Goal: Task Accomplishment & Management: Use online tool/utility

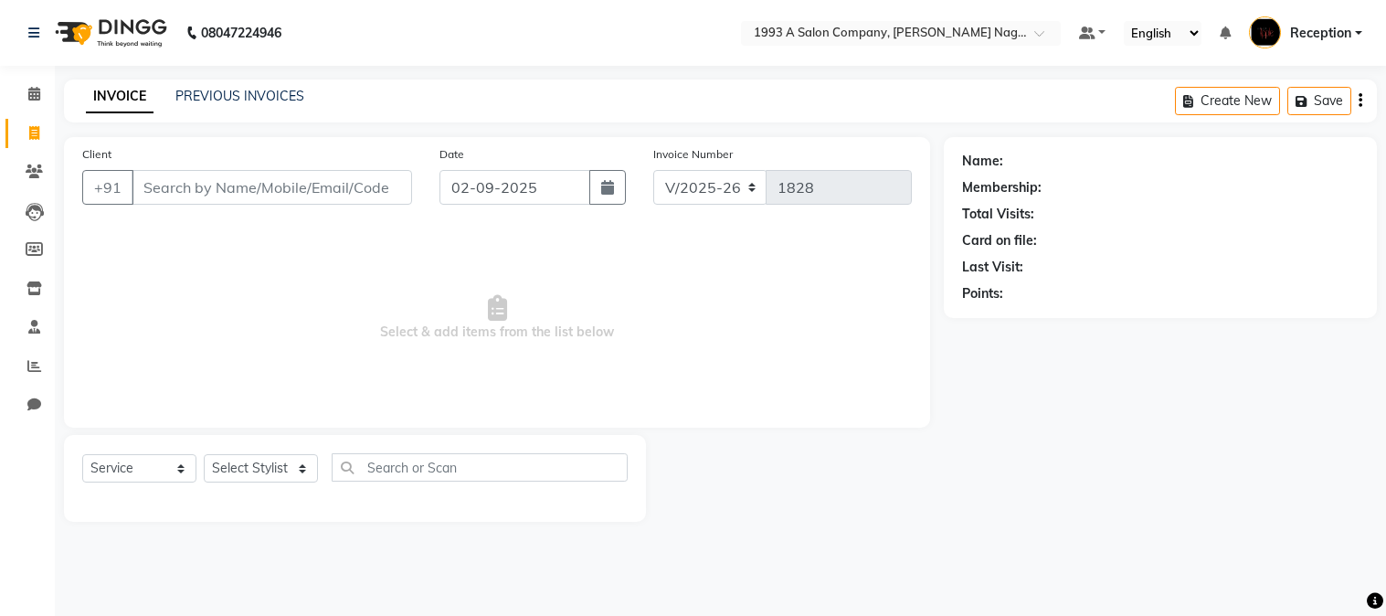
select select "144"
select select "service"
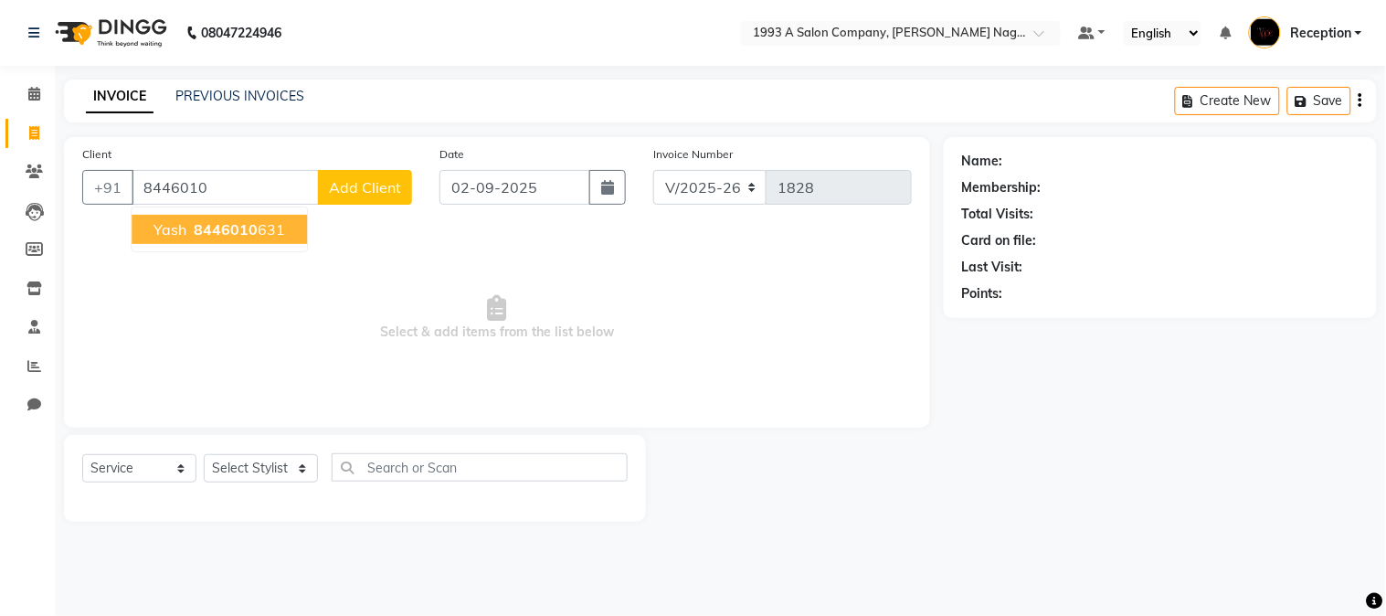
click at [202, 226] on span "8446010" at bounding box center [226, 229] width 64 height 18
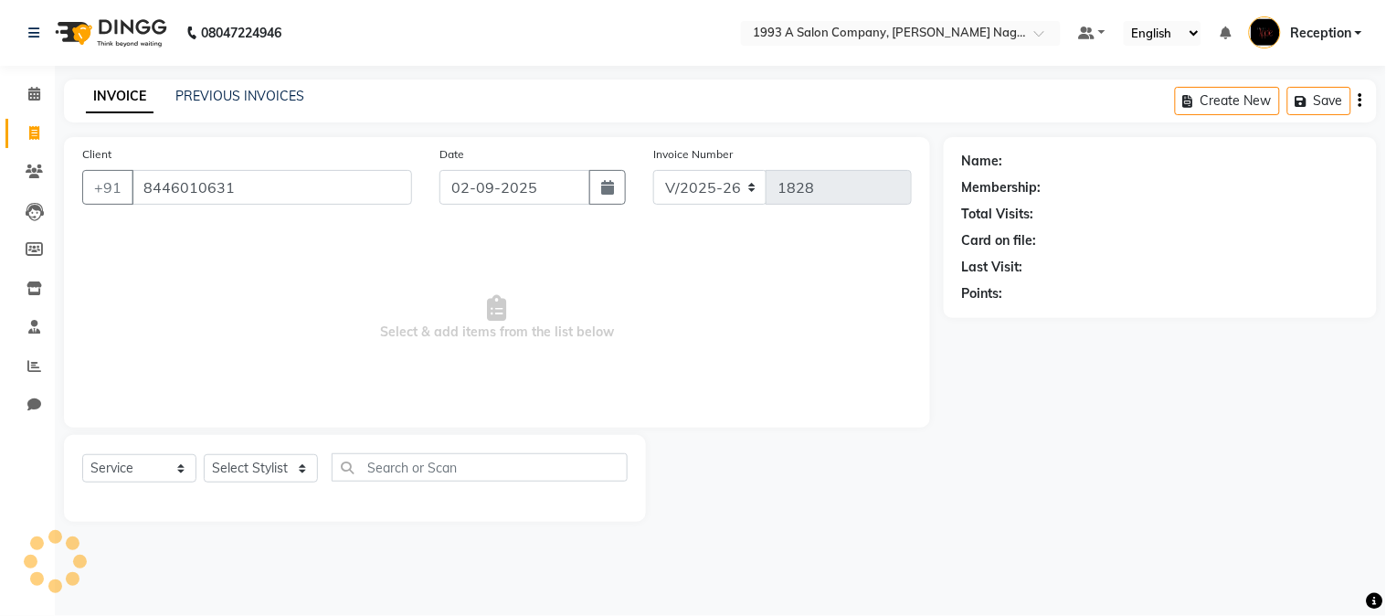
type input "8446010631"
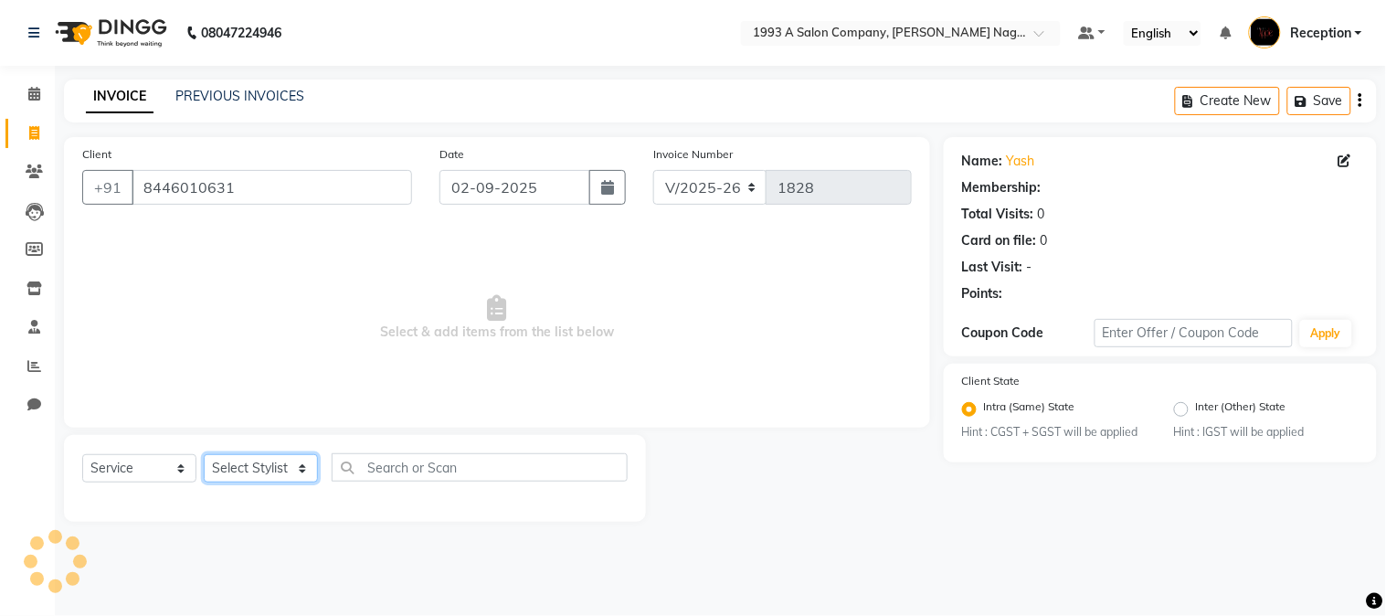
click at [248, 460] on select "Select Stylist [PERSON_NAME] Mane [PERSON_NAME] Reception [PERSON_NAME] [PERSON…" at bounding box center [261, 468] width 114 height 28
select select "86362"
click at [204, 455] on select "Select Stylist [PERSON_NAME] Mane [PERSON_NAME] Reception [PERSON_NAME] [PERSON…" at bounding box center [261, 468] width 114 height 28
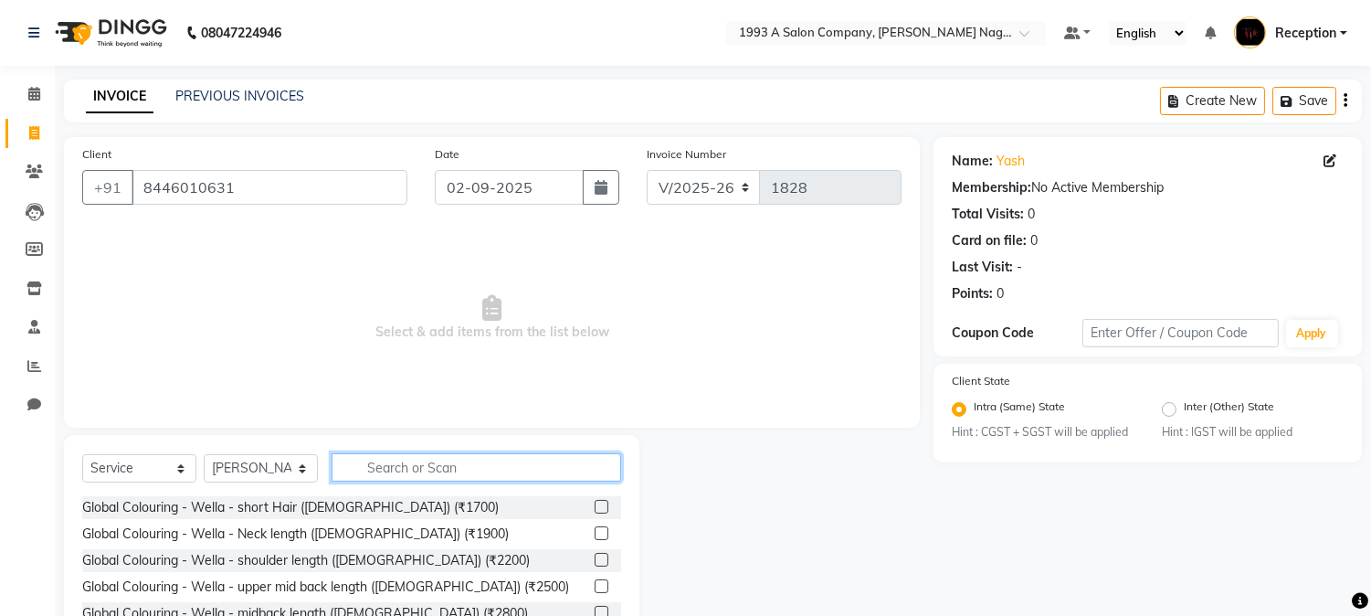
click at [377, 458] on input "text" at bounding box center [477, 467] width 290 height 28
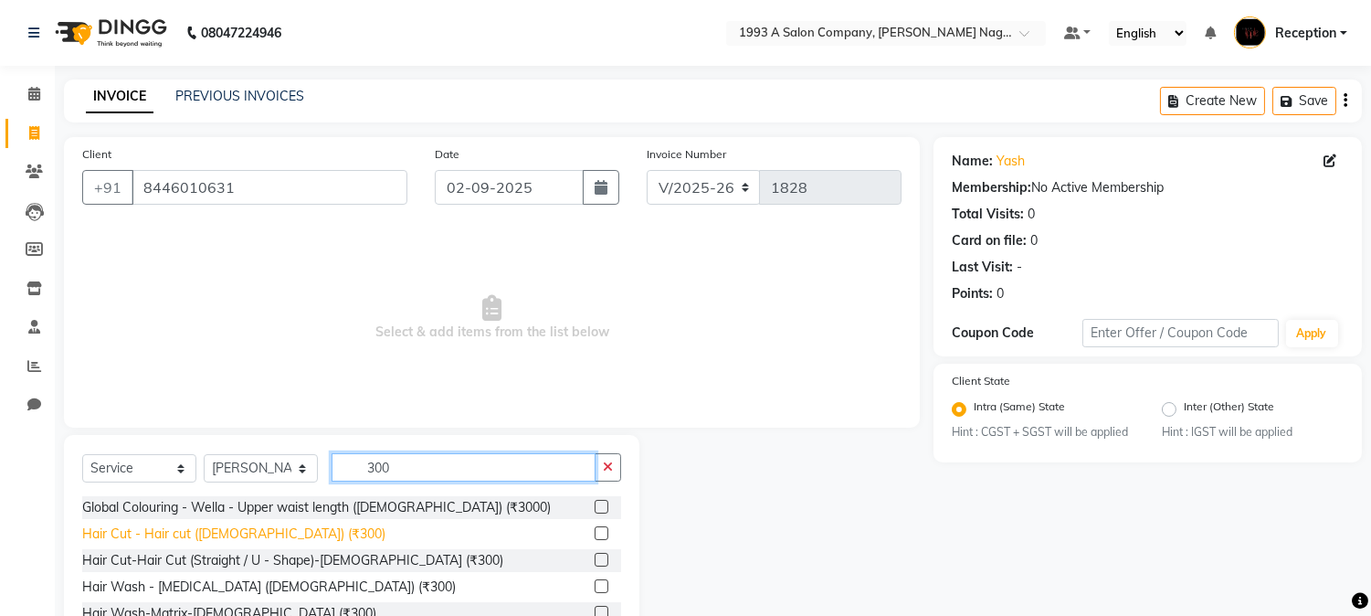
type input "300"
click at [258, 534] on div "Hair Cut - Hair cut ([DEMOGRAPHIC_DATA]) (₹300)" at bounding box center [233, 533] width 303 height 19
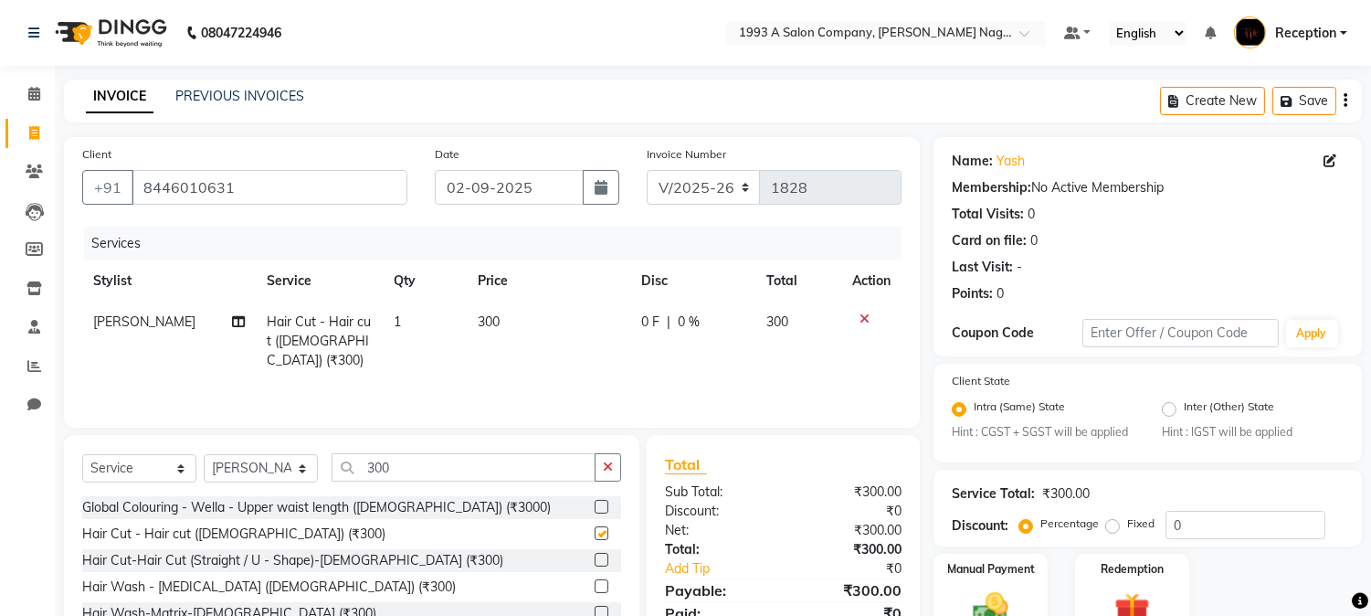
checkbox input "false"
click at [421, 458] on input "300" at bounding box center [464, 467] width 264 height 28
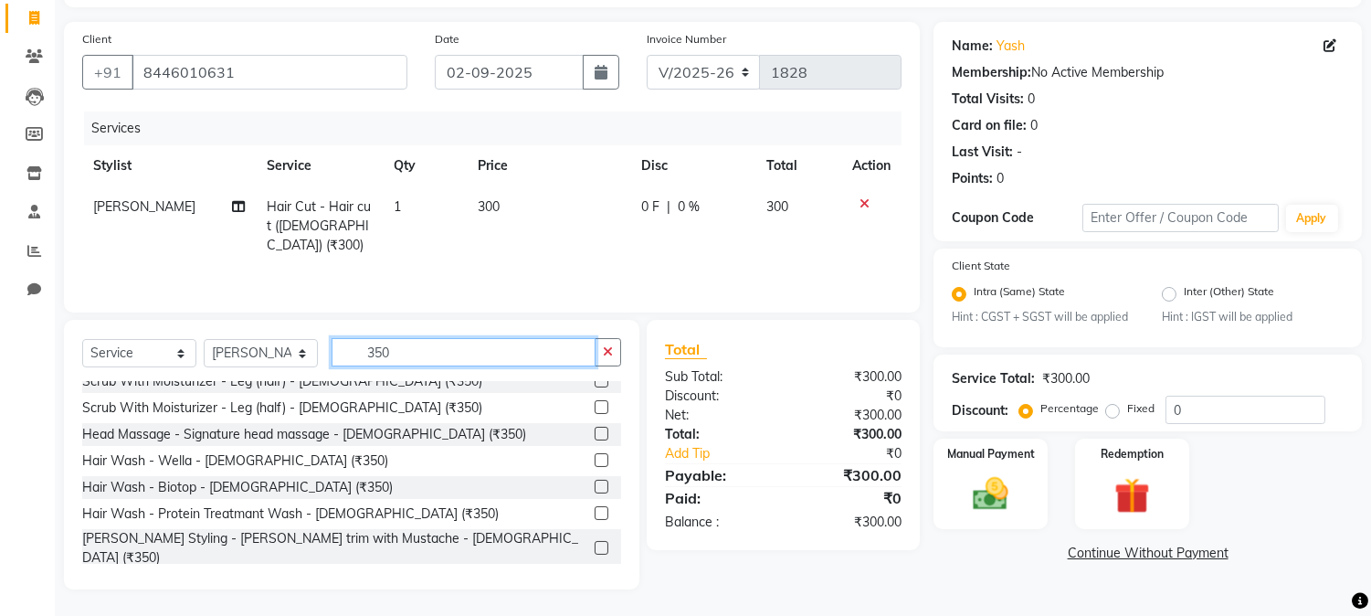
scroll to position [203, 0]
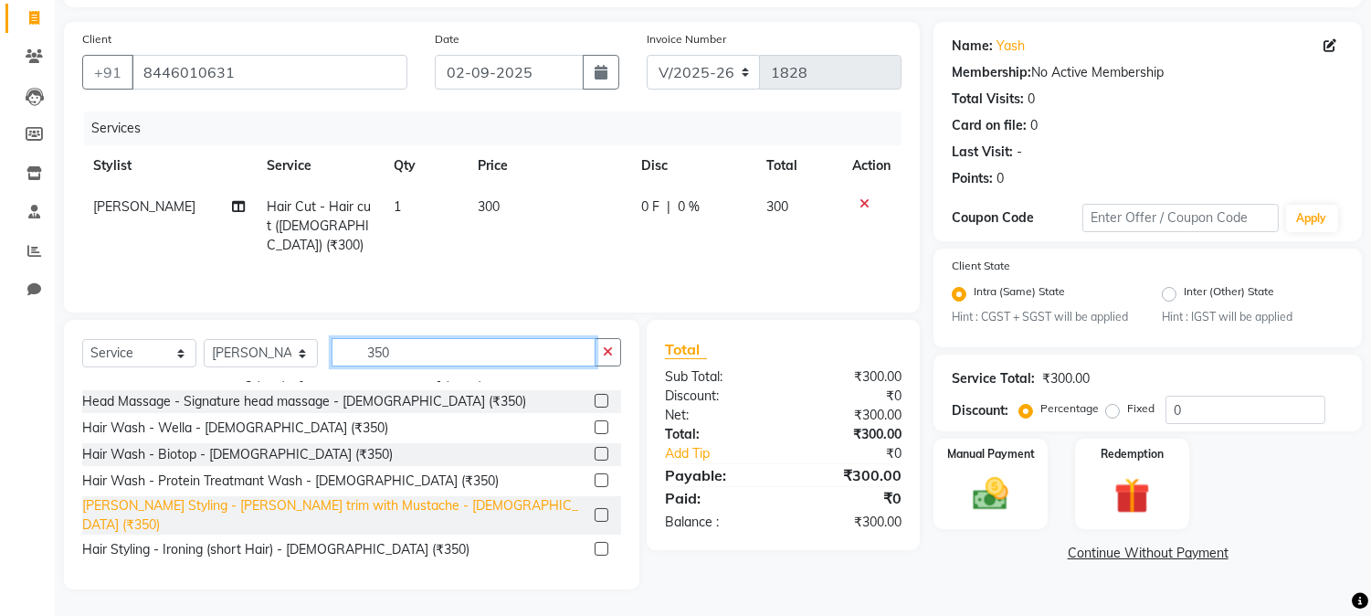
type input "350"
click at [354, 500] on div "[PERSON_NAME] Styling - [PERSON_NAME] trim with Mustache - [DEMOGRAPHIC_DATA] (…" at bounding box center [334, 515] width 505 height 38
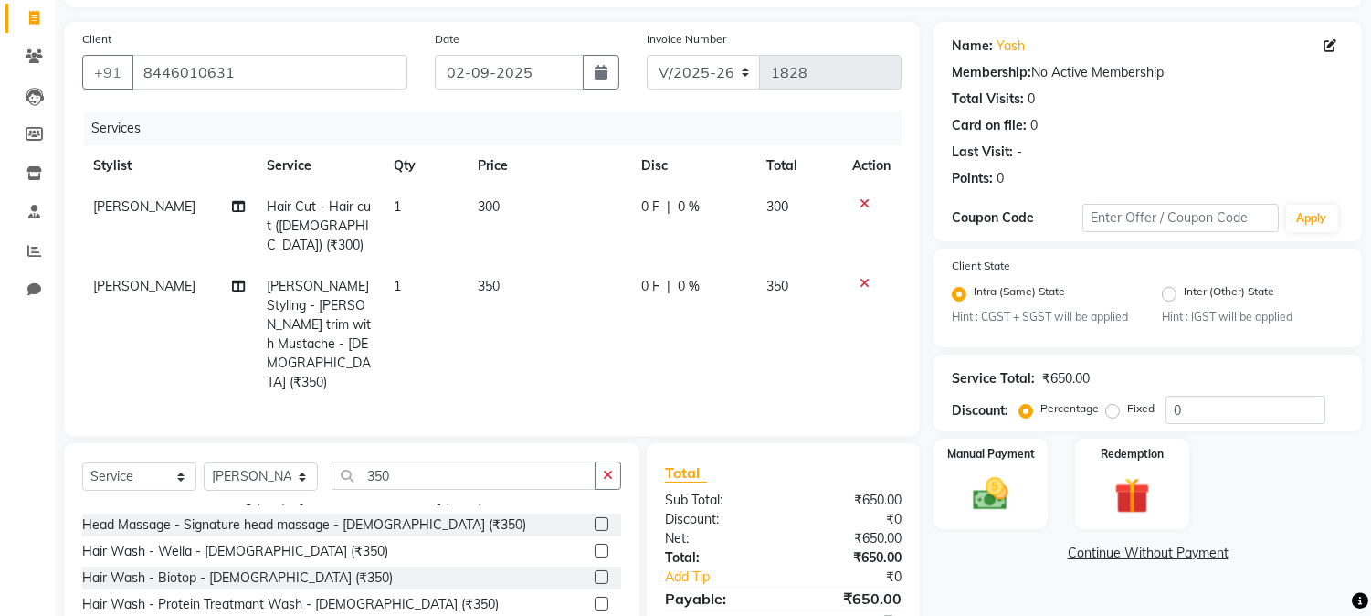
checkbox input "false"
click at [982, 496] on img at bounding box center [991, 494] width 60 height 43
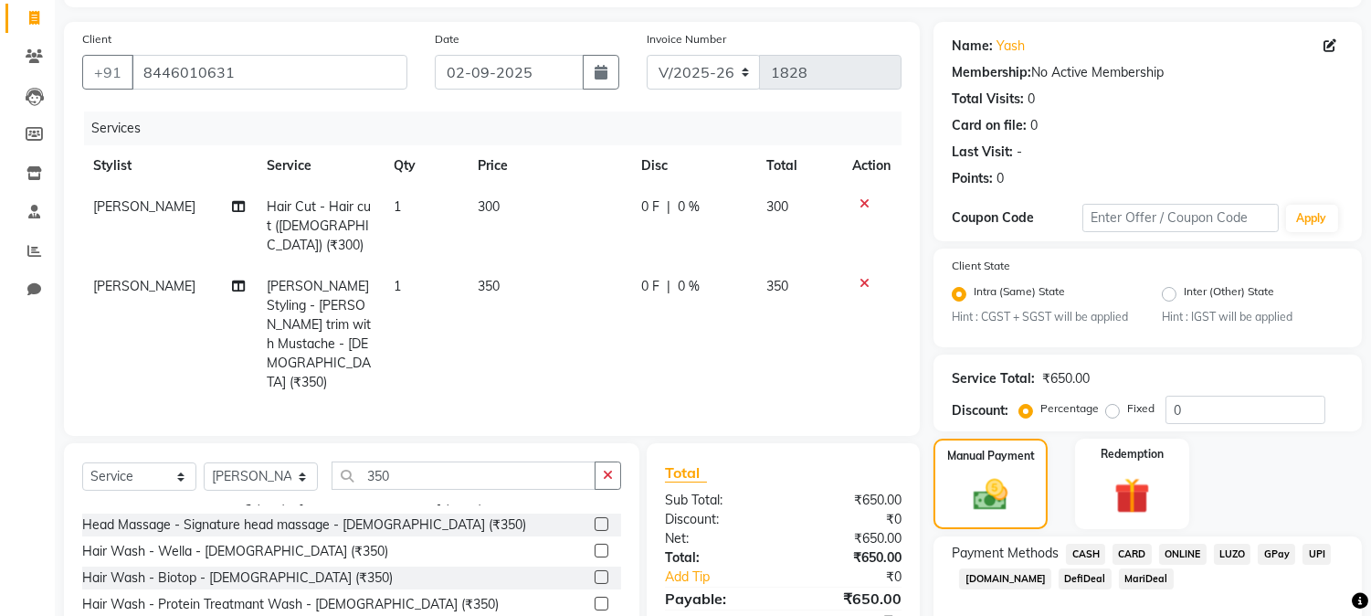
scroll to position [210, 0]
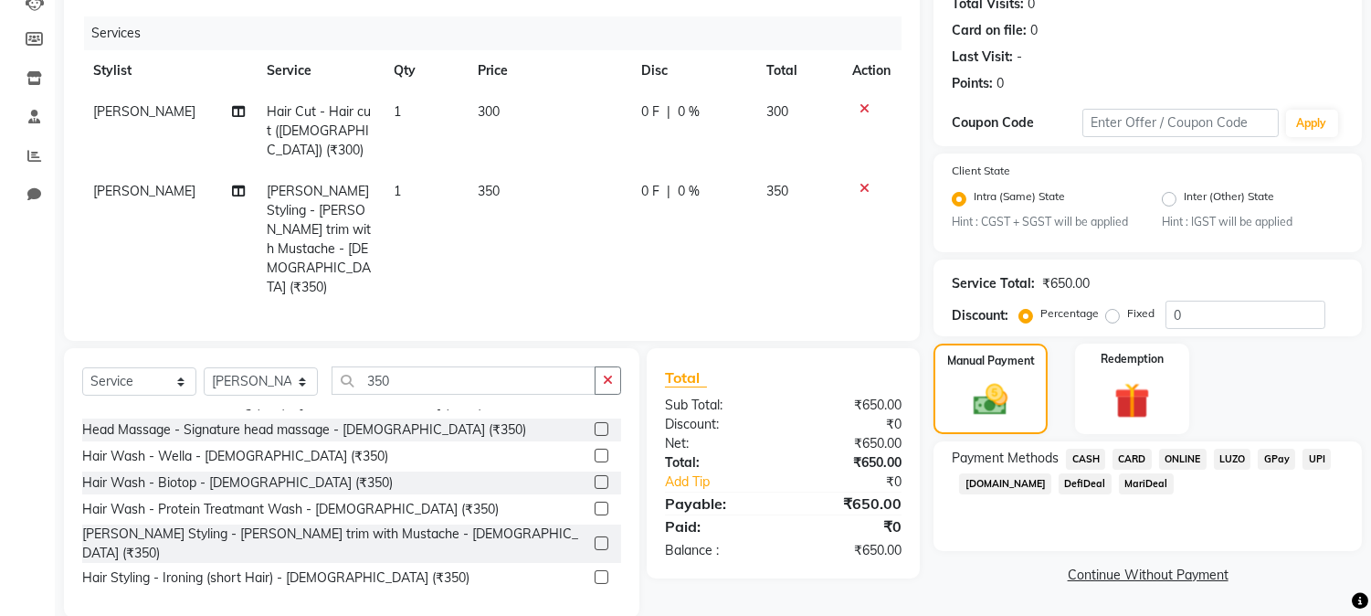
click at [1179, 454] on span "ONLINE" at bounding box center [1183, 459] width 48 height 21
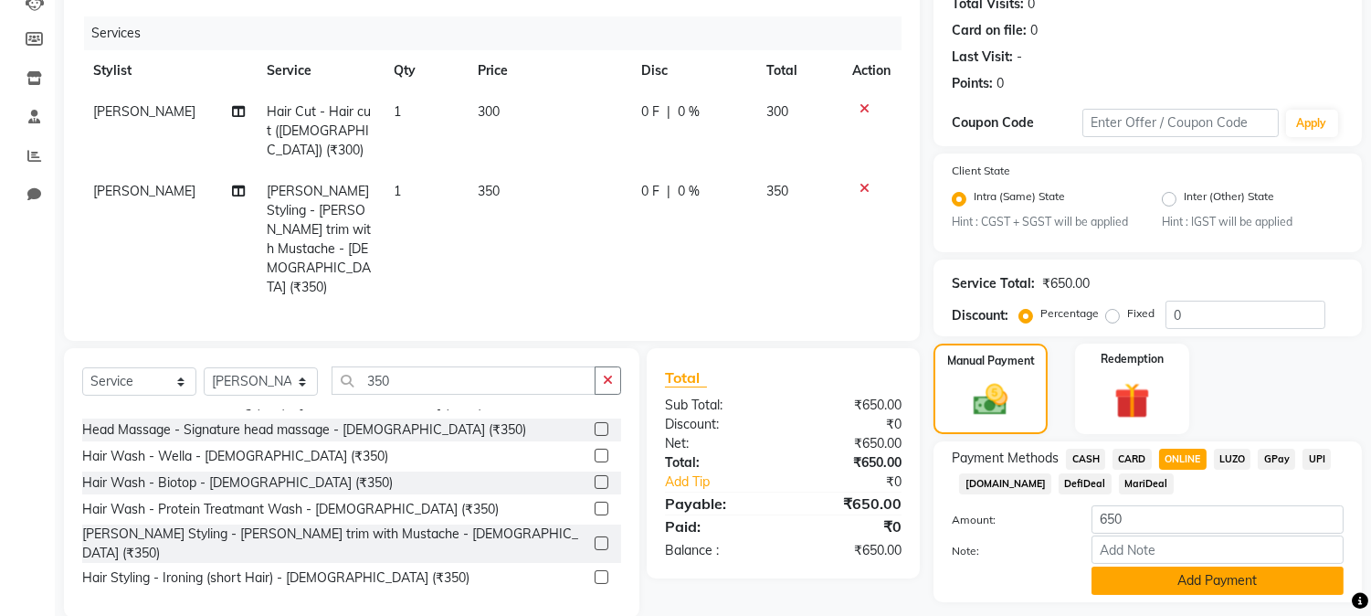
click at [1245, 587] on button "Add Payment" at bounding box center [1218, 580] width 252 height 28
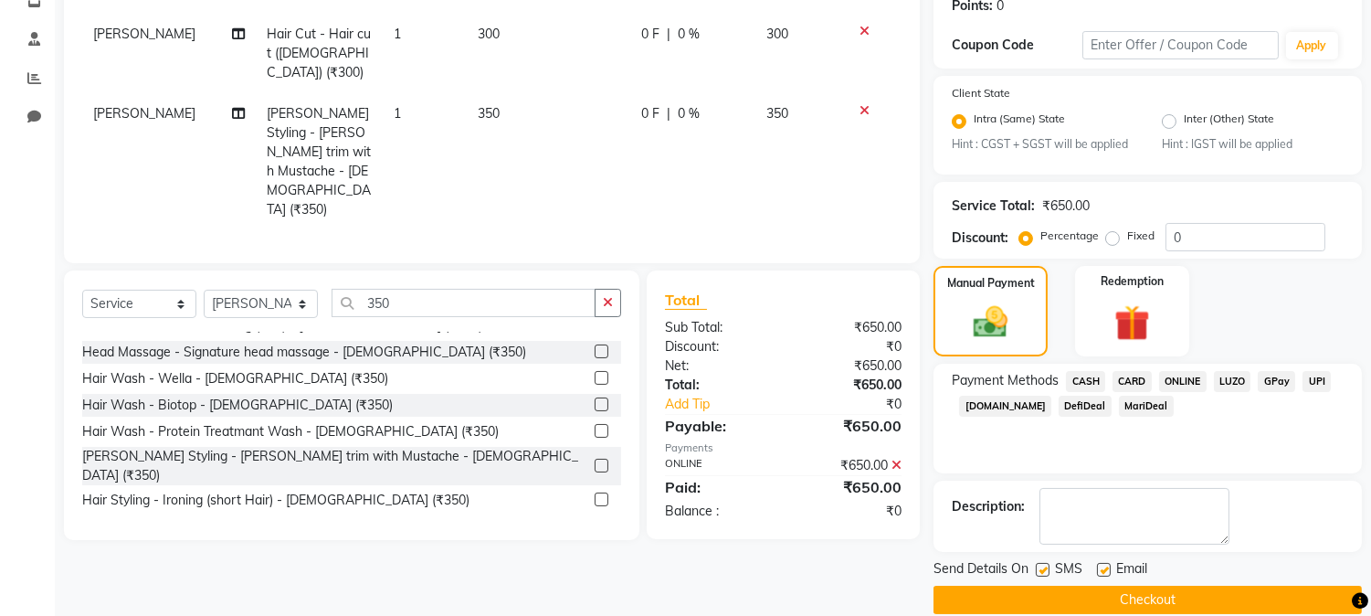
scroll to position [313, 0]
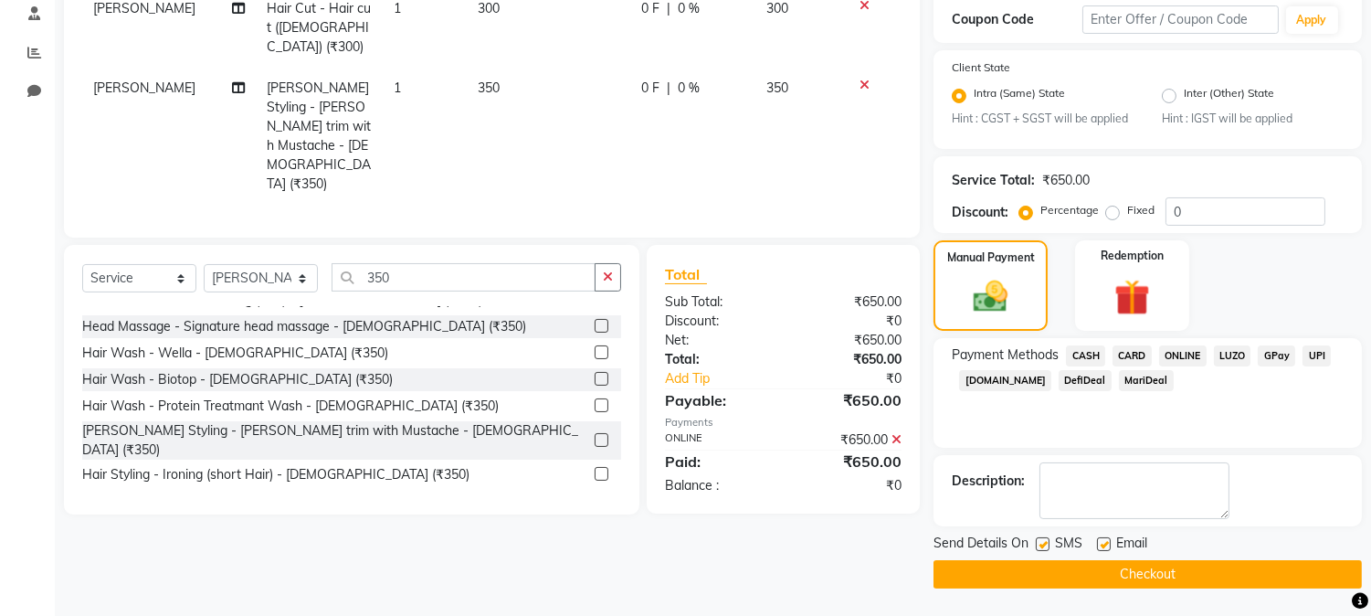
click at [1239, 568] on button "Checkout" at bounding box center [1148, 574] width 428 height 28
